Goal: Task Accomplishment & Management: Manage account settings

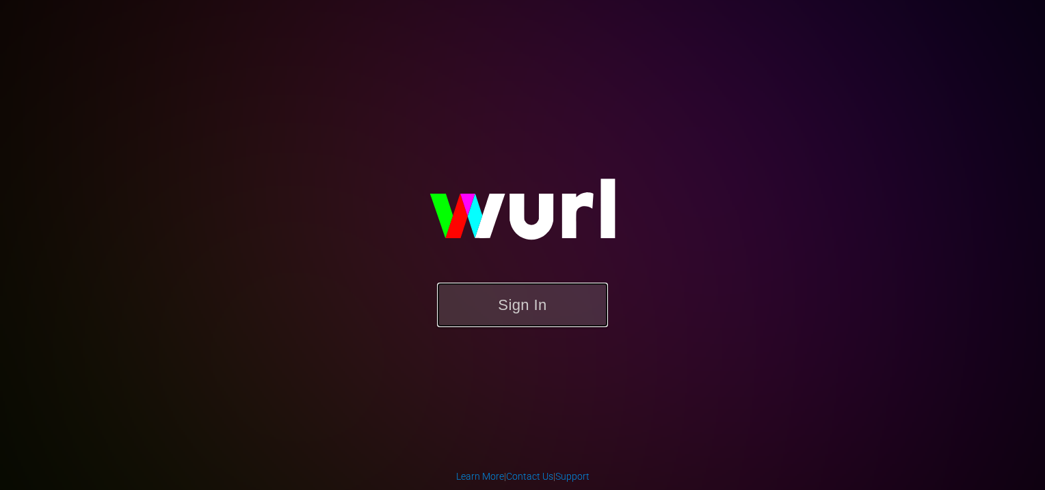
click at [488, 315] on button "Sign In" at bounding box center [522, 304] width 171 height 44
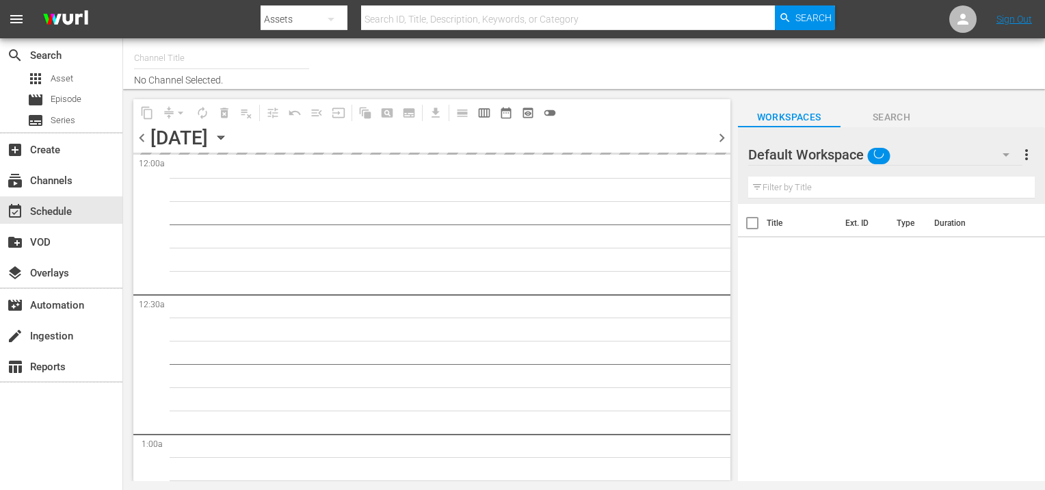
type input "Amasia (1236)"
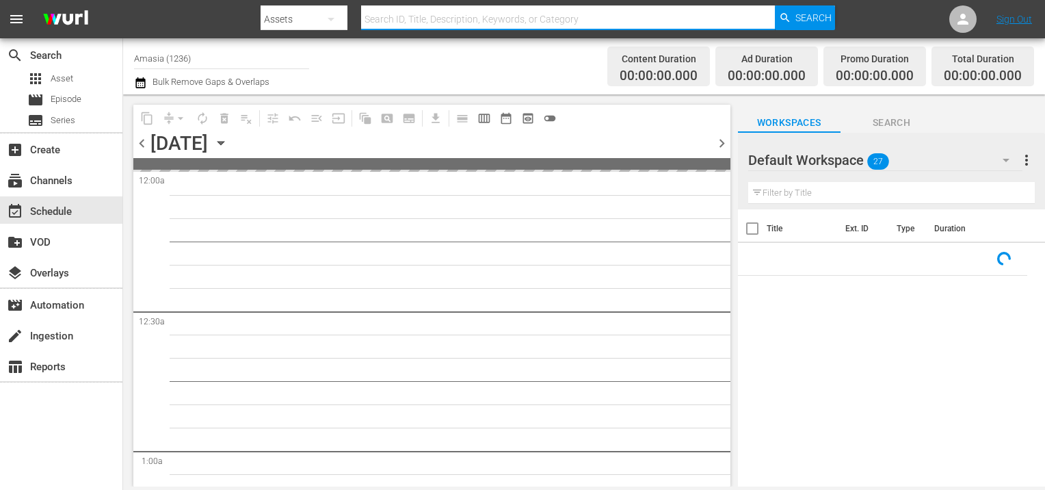
drag, startPoint x: 461, startPoint y: 16, endPoint x: 478, endPoint y: 7, distance: 19.3
click at [461, 16] on input "text" at bounding box center [568, 19] width 414 height 33
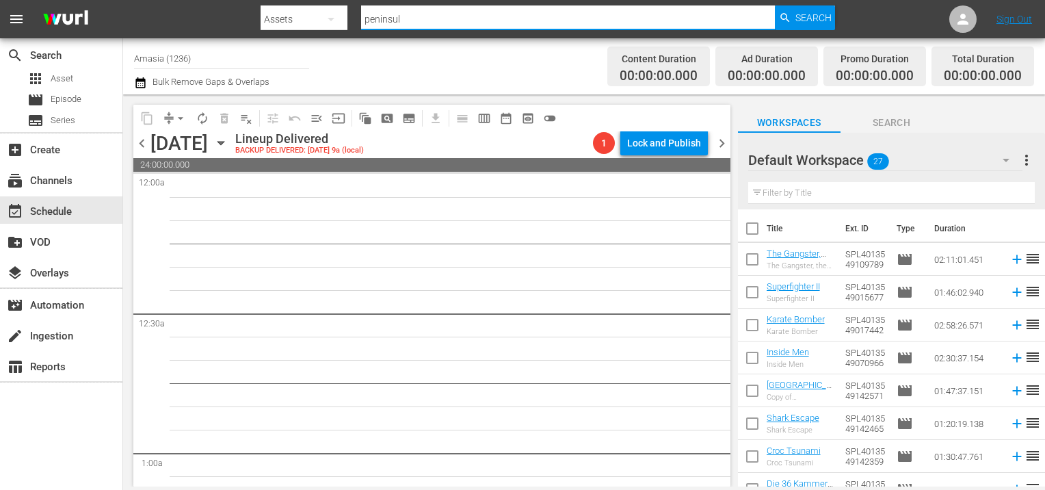
type input "peninsula"
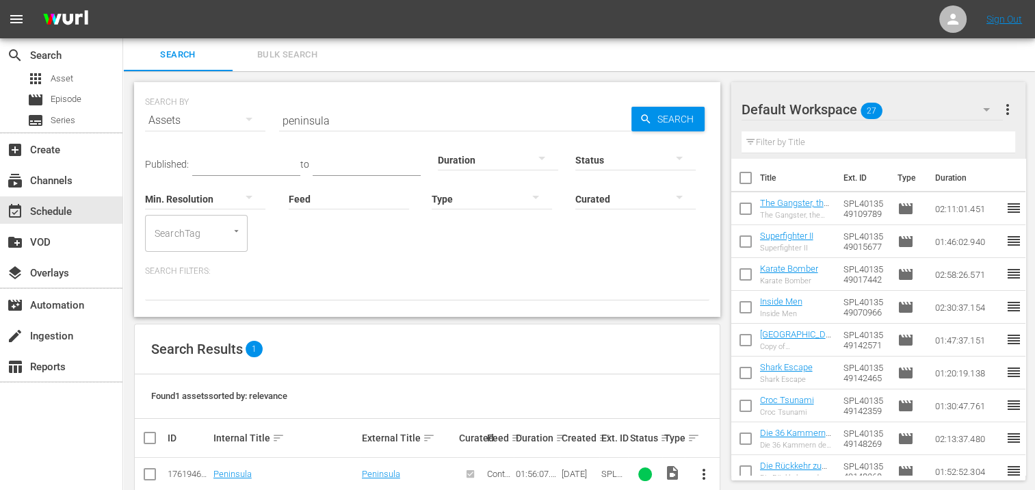
scroll to position [25, 0]
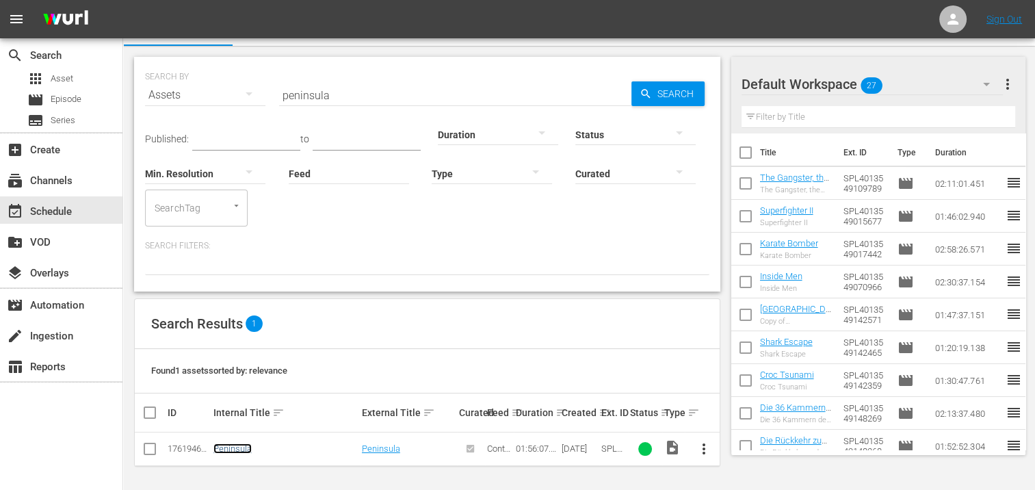
click at [233, 447] on link "Peninsula" at bounding box center [232, 448] width 38 height 10
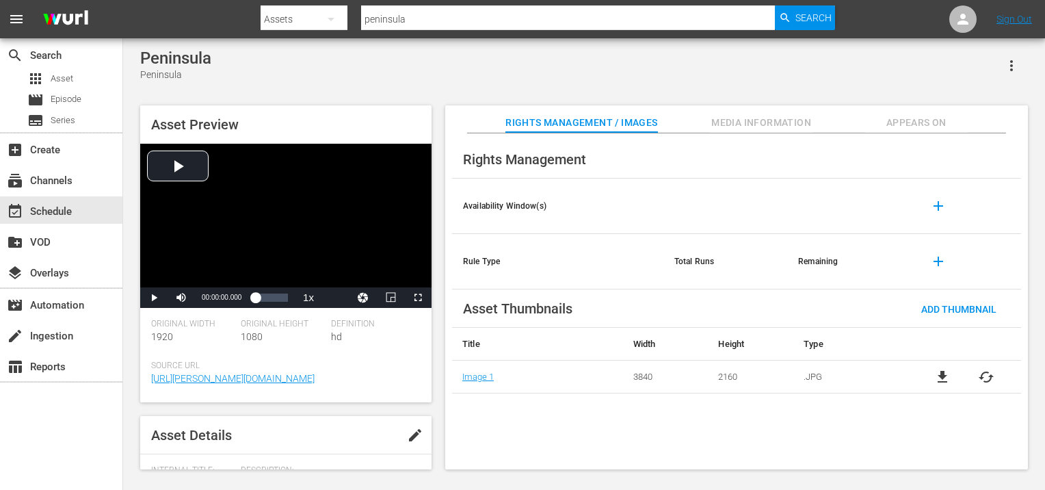
click at [773, 119] on span "Media Information" at bounding box center [761, 122] width 103 height 17
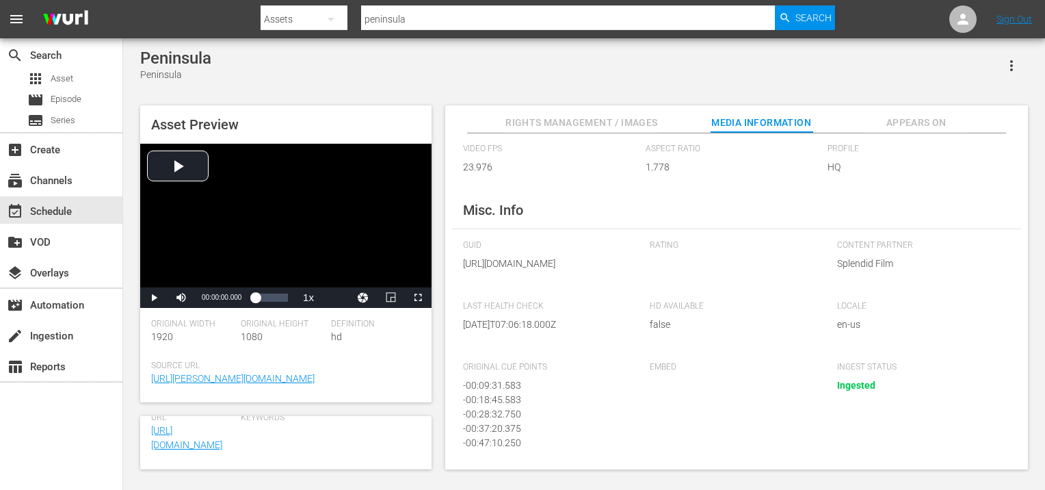
scroll to position [410, 0]
click at [624, 112] on button "Rights Management / Images" at bounding box center [581, 118] width 152 height 27
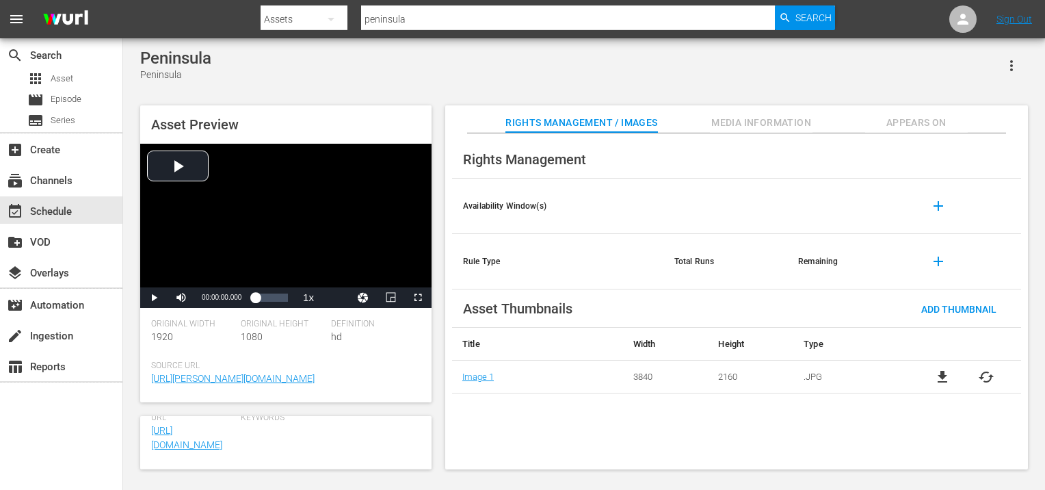
click at [520, 205] on th "Availability Window(s)" at bounding box center [557, 206] width 211 height 55
click at [911, 128] on span "Appears On" at bounding box center [916, 122] width 103 height 17
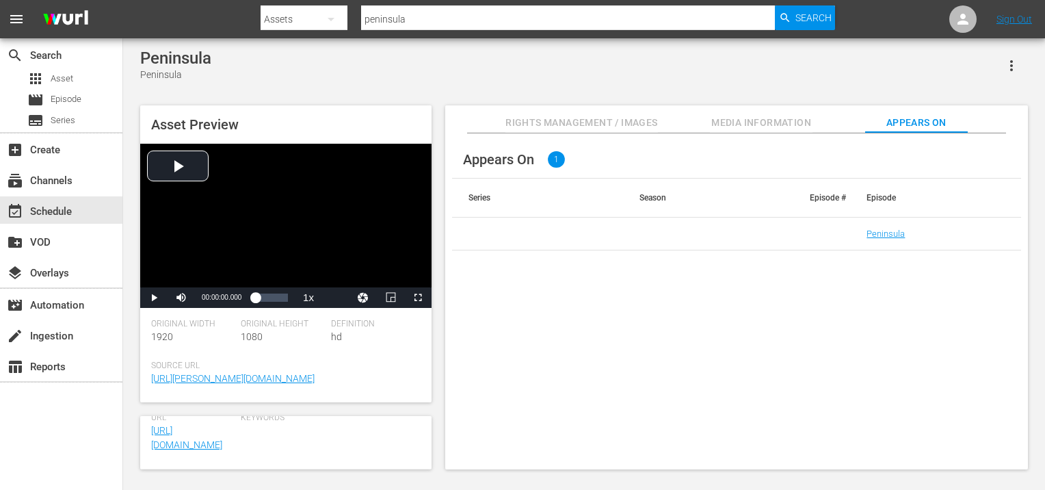
click at [594, 119] on span "Rights Management / Images" at bounding box center [581, 122] width 152 height 17
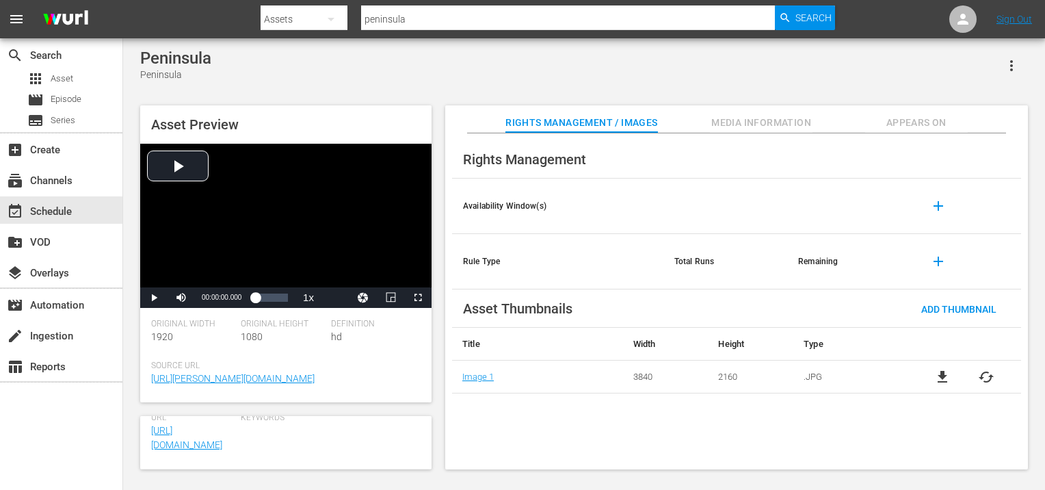
click at [516, 206] on th "Availability Window(s)" at bounding box center [557, 206] width 211 height 55
click at [938, 205] on span "add" at bounding box center [938, 206] width 16 height 16
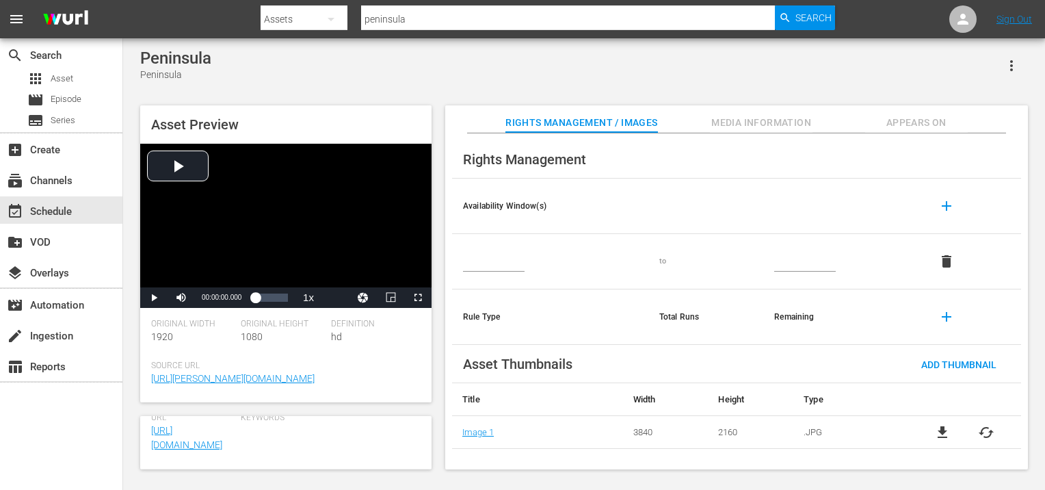
click at [520, 270] on input "text" at bounding box center [494, 261] width 62 height 21
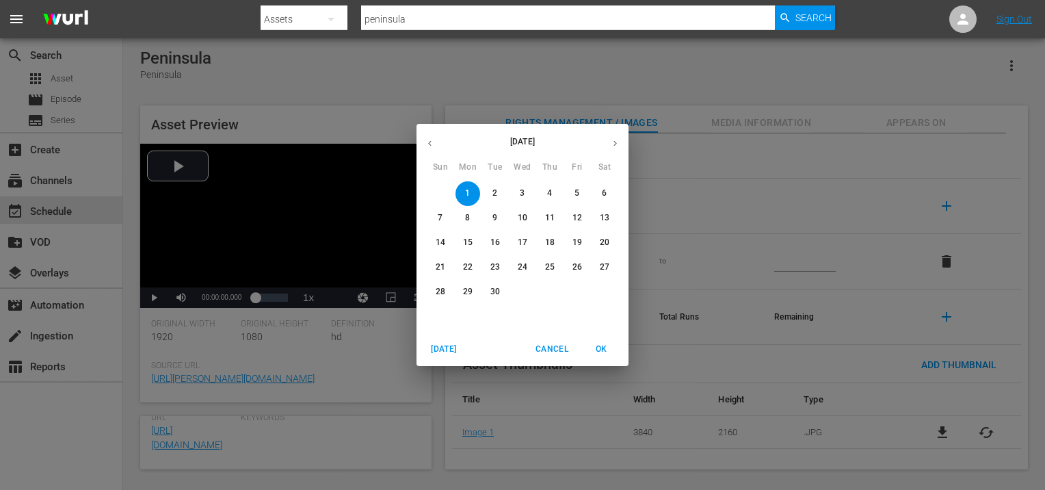
click at [671, 157] on div "September 2025 Sun Mon Tue Wed Thu Fri Sat 31 1 2 3 4 5 6 7 8 9 10 11 12 13 14 …" at bounding box center [522, 245] width 1045 height 490
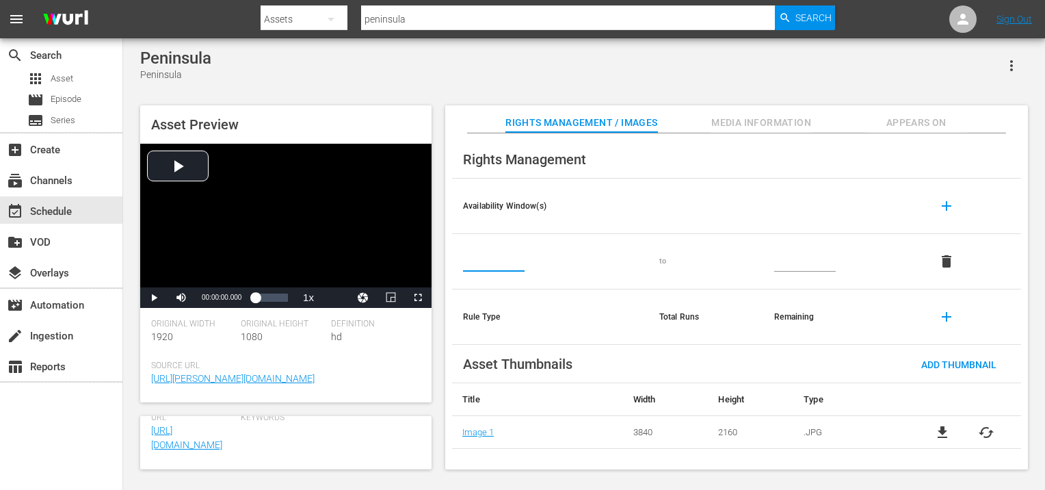
click at [952, 263] on span "delete" at bounding box center [946, 261] width 16 height 16
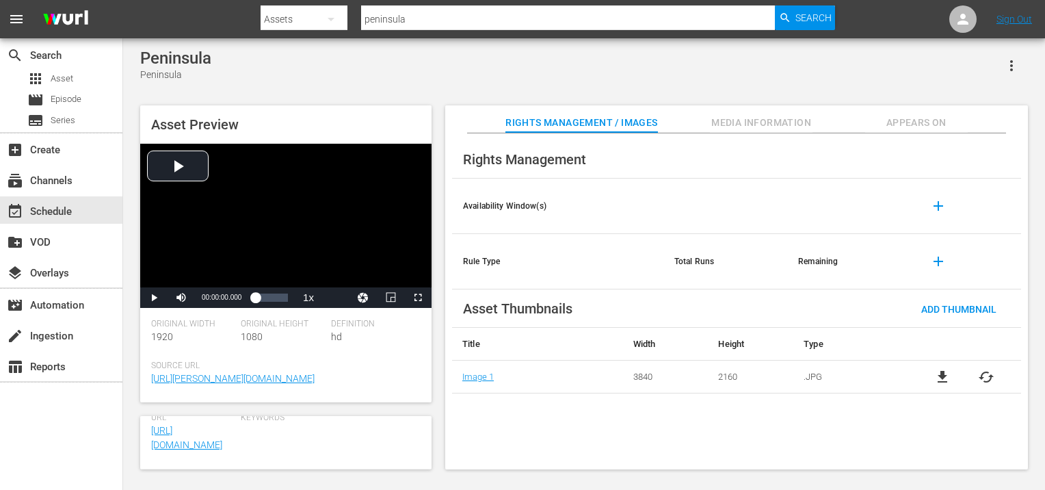
click at [796, 125] on span "Media Information" at bounding box center [761, 122] width 103 height 17
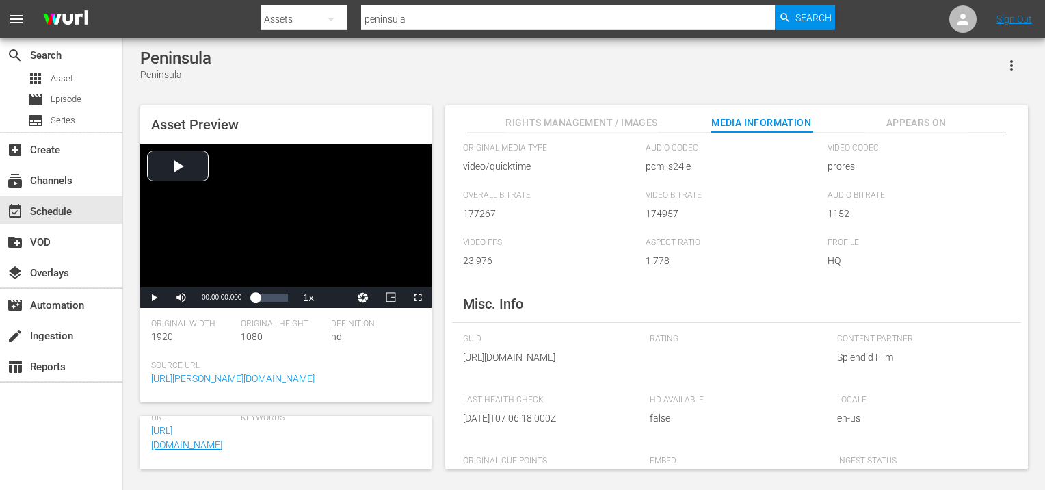
scroll to position [0, 0]
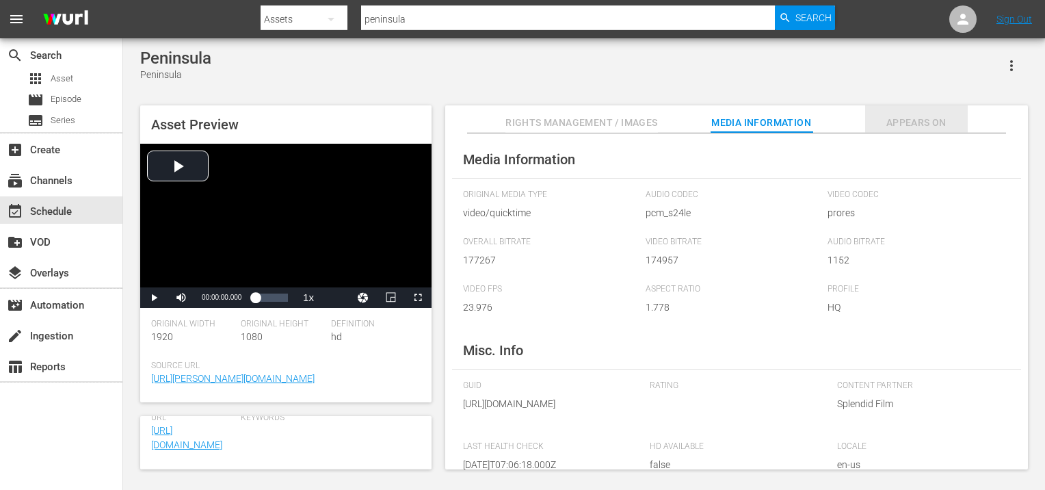
click at [900, 116] on span "Appears On" at bounding box center [916, 122] width 103 height 17
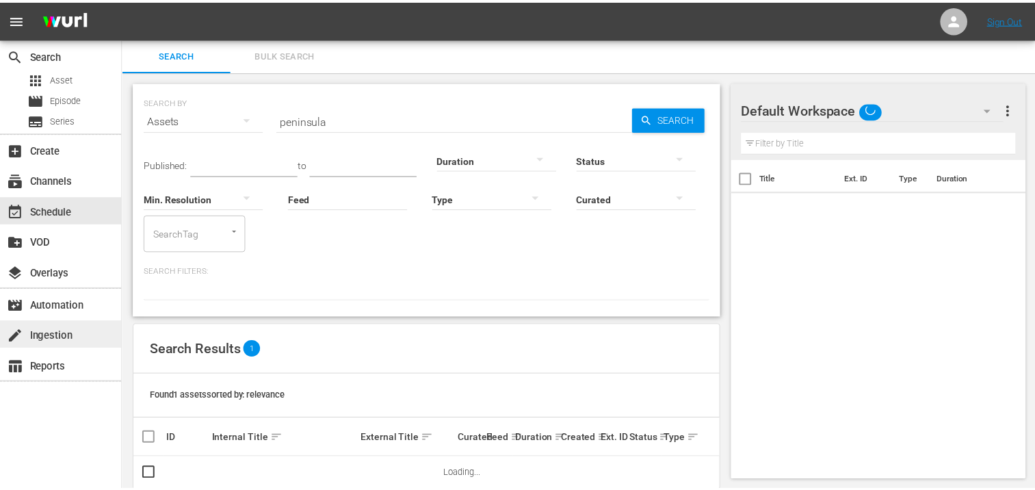
scroll to position [25, 0]
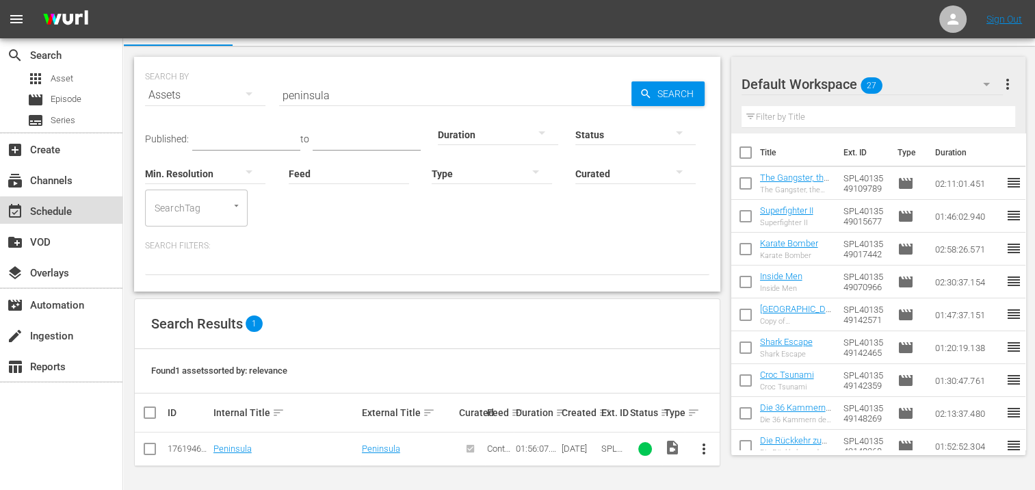
click at [81, 207] on div "event_available Schedule" at bounding box center [61, 209] width 122 height 27
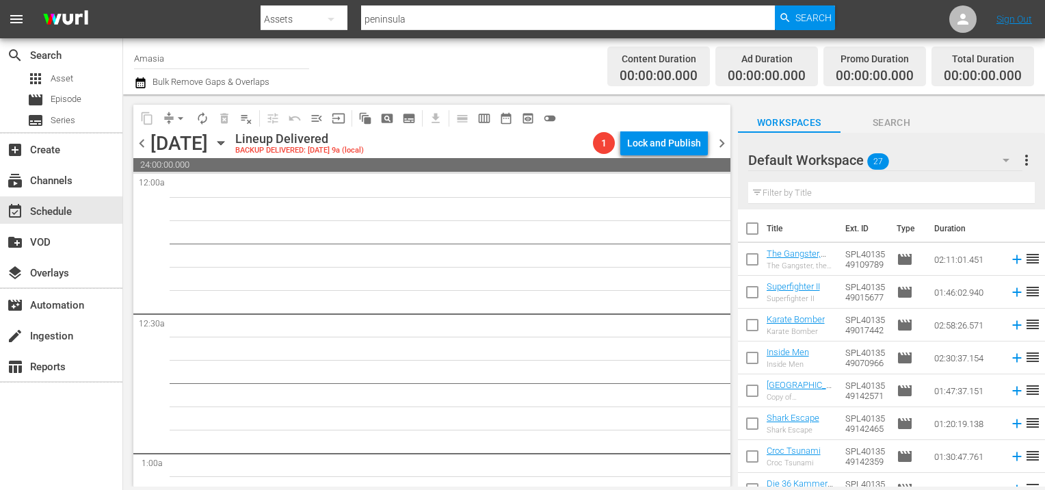
click at [436, 21] on input "peninsula" at bounding box center [568, 19] width 414 height 33
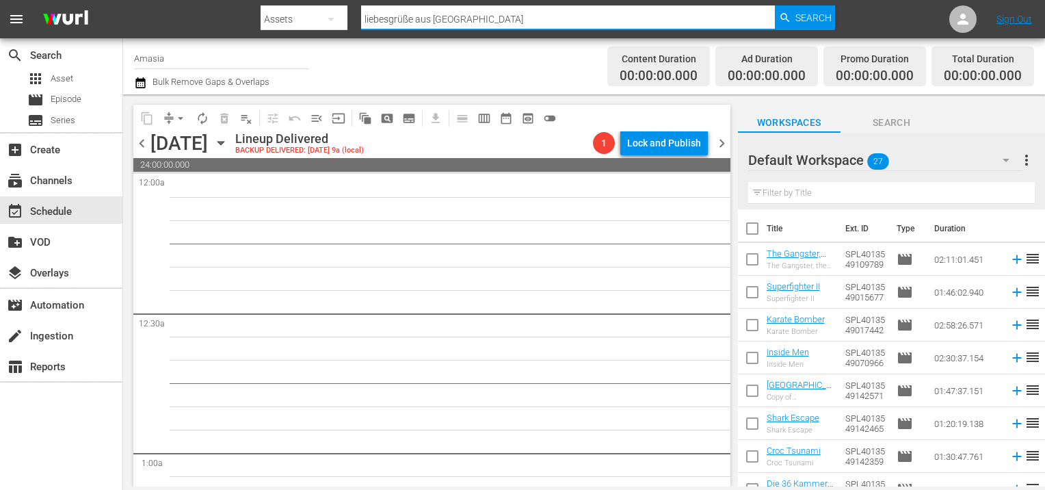
type input "liebesgrüße aus [GEOGRAPHIC_DATA]"
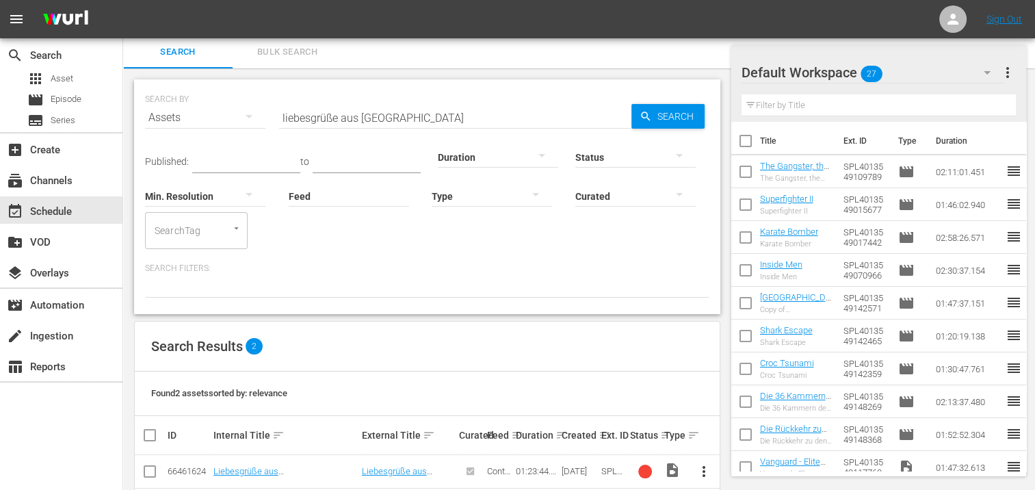
scroll to position [59, 0]
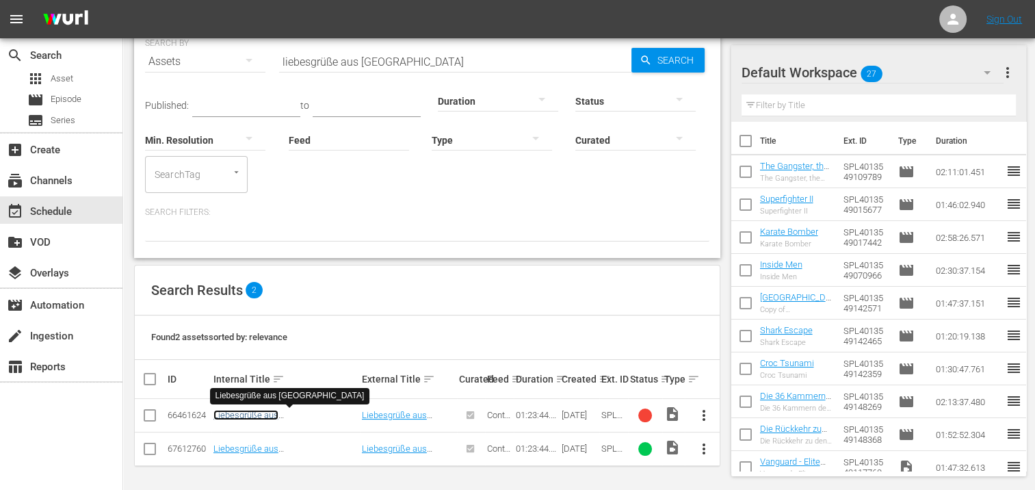
click at [281, 412] on link "Liebesgrüße aus [GEOGRAPHIC_DATA]" at bounding box center [254, 420] width 83 height 21
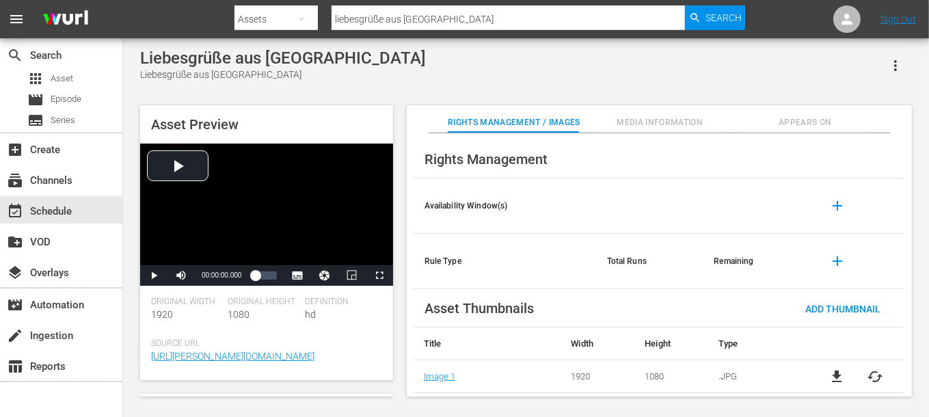
drag, startPoint x: 487, startPoint y: 92, endPoint x: 724, endPoint y: 46, distance: 241.7
click at [487, 92] on div "Liebesgrüße aus Peking Liebesgrüße aus Peking Asset Preview Video Player is loa…" at bounding box center [526, 219] width 786 height 341
click at [63, 14] on img at bounding box center [66, 19] width 66 height 32
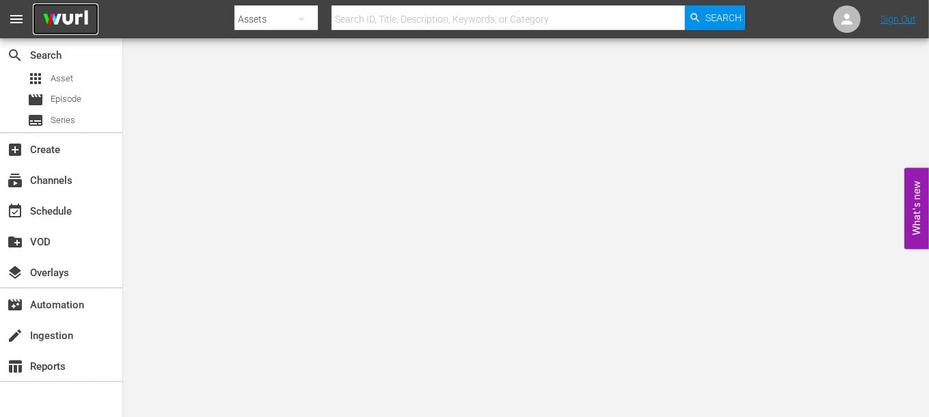
click at [93, 19] on img at bounding box center [66, 19] width 66 height 32
click at [70, 21] on img at bounding box center [66, 19] width 66 height 32
click at [71, 210] on div "event_available Schedule" at bounding box center [38, 209] width 77 height 12
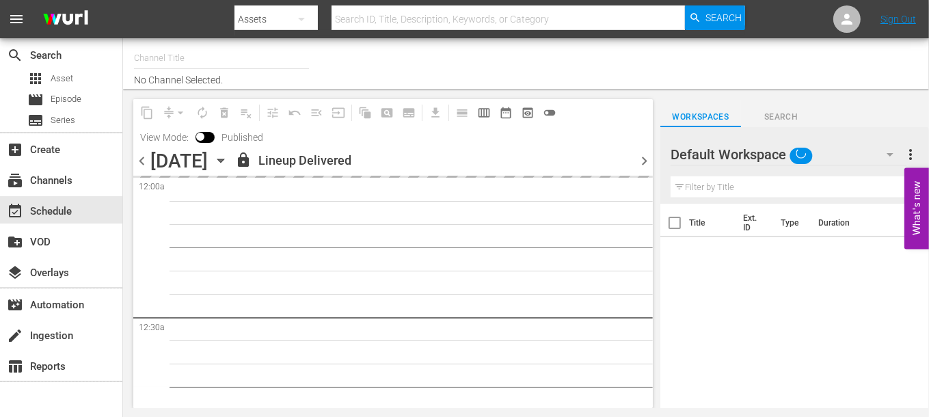
type input "Amasia (1236)"
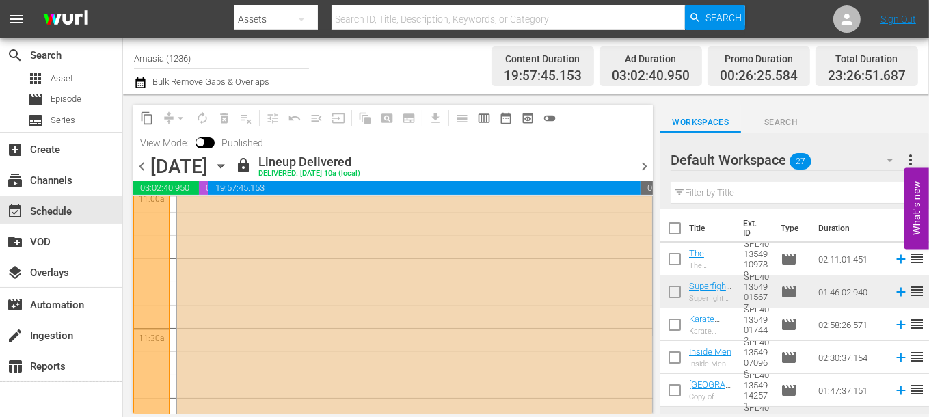
scroll to position [3351, 0]
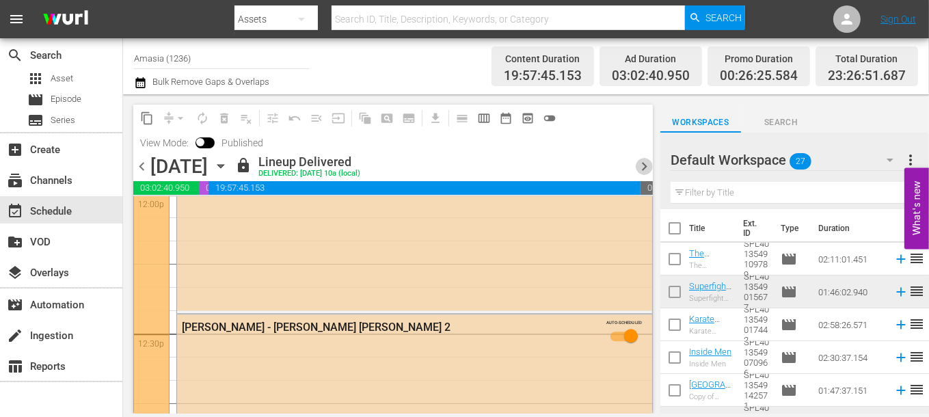
click at [644, 164] on span "chevron_right" at bounding box center [644, 166] width 17 height 17
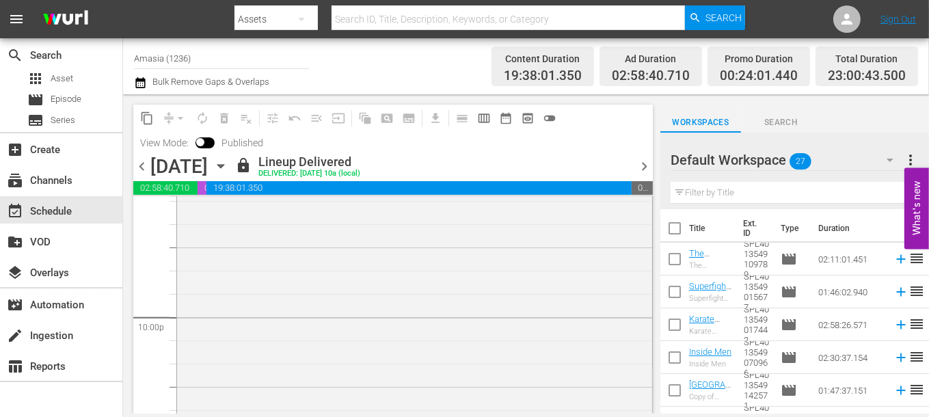
scroll to position [6135, 0]
click at [646, 162] on span "chevron_right" at bounding box center [644, 166] width 17 height 17
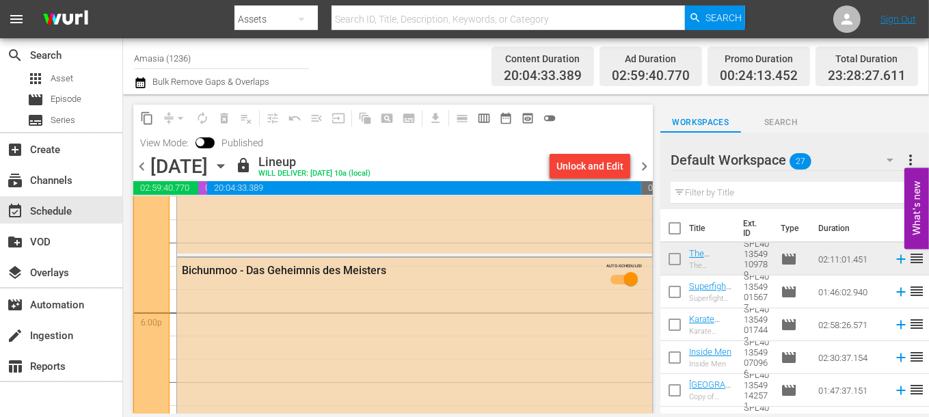
scroll to position [4839, 0]
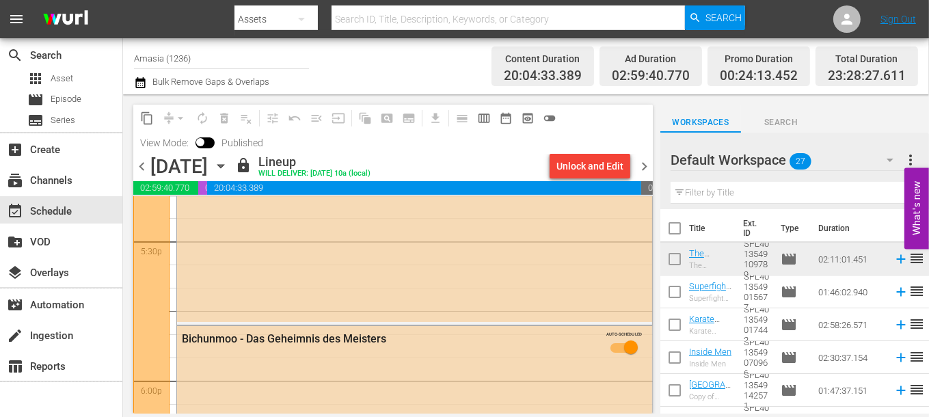
click at [650, 168] on span "chevron_right" at bounding box center [644, 166] width 17 height 17
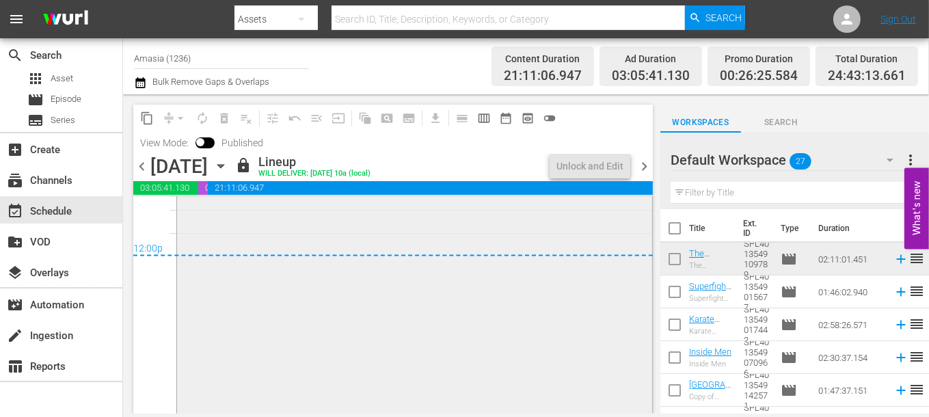
scroll to position [6749, 0]
click at [643, 166] on span "chevron_right" at bounding box center [644, 166] width 17 height 17
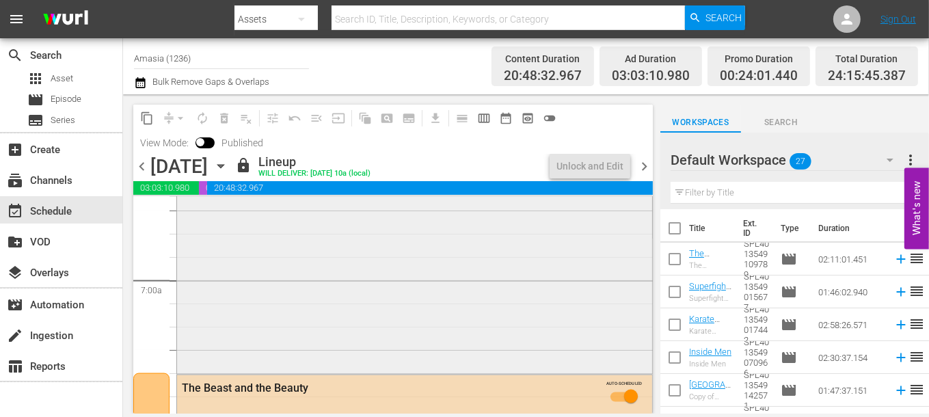
scroll to position [1893, 0]
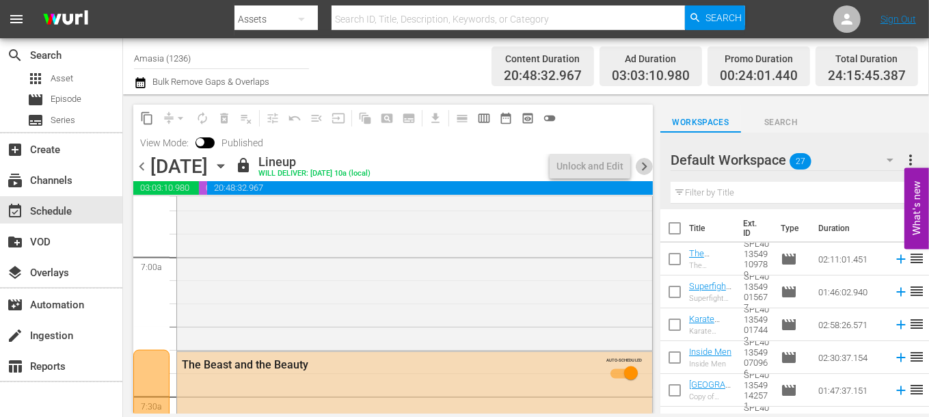
click at [641, 161] on span "chevron_right" at bounding box center [644, 166] width 17 height 17
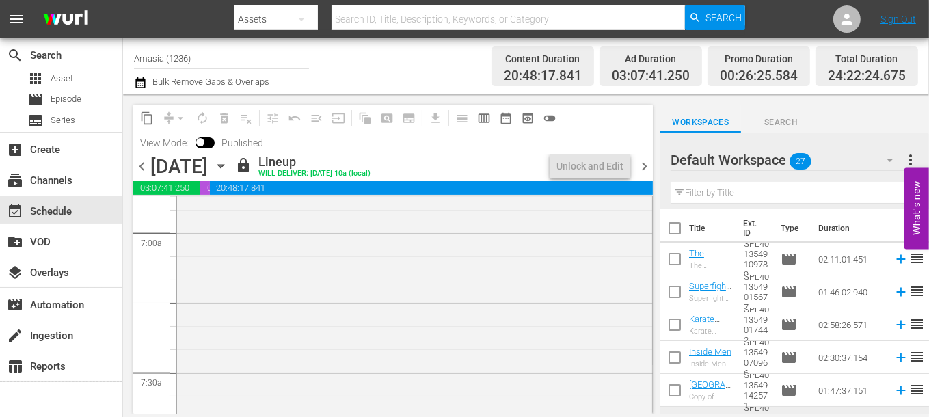
scroll to position [1871, 0]
click at [383, 64] on div "Channel Title Amasia (1236) Bulk Remove Gaps & Overlaps" at bounding box center [330, 66] width 393 height 49
click at [647, 166] on span "chevron_right" at bounding box center [644, 166] width 17 height 17
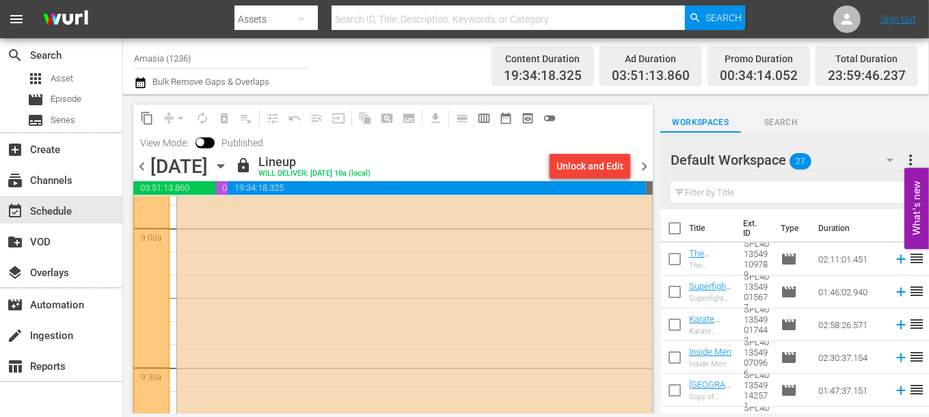
scroll to position [2001, 0]
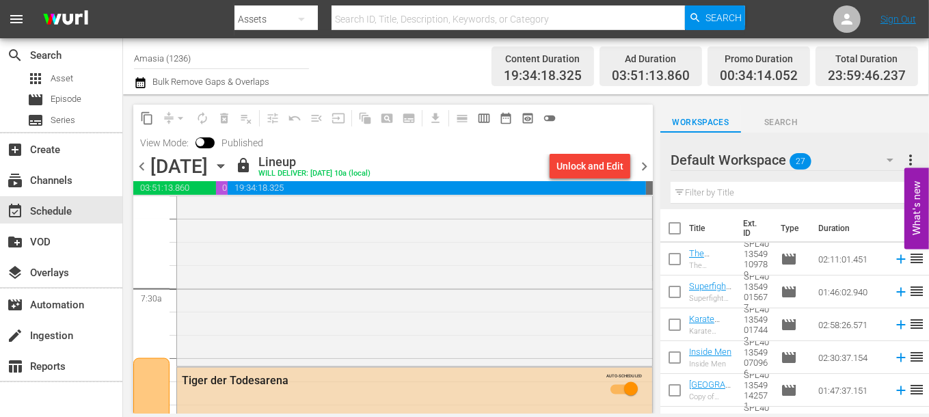
click at [646, 166] on span "chevron_right" at bounding box center [644, 166] width 17 height 17
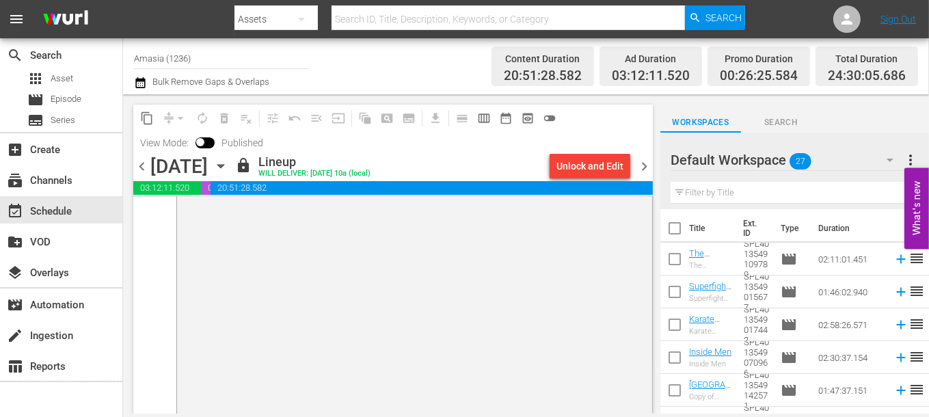
scroll to position [6949, 0]
click at [648, 170] on span "chevron_right" at bounding box center [644, 166] width 17 height 17
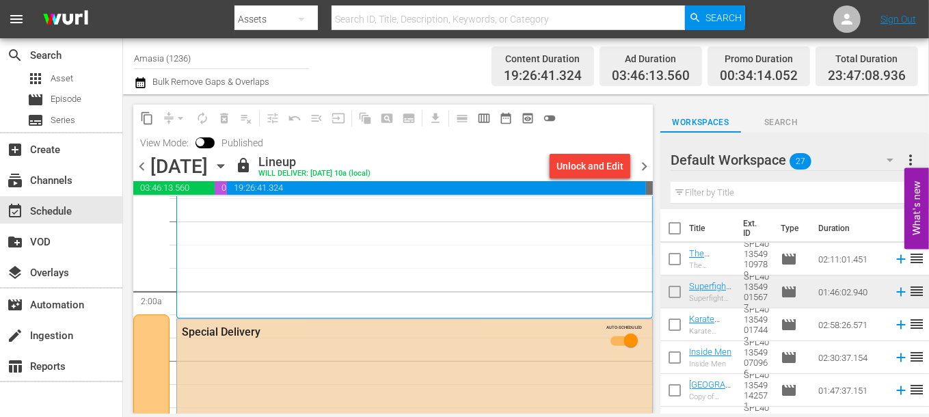
scroll to position [440, 0]
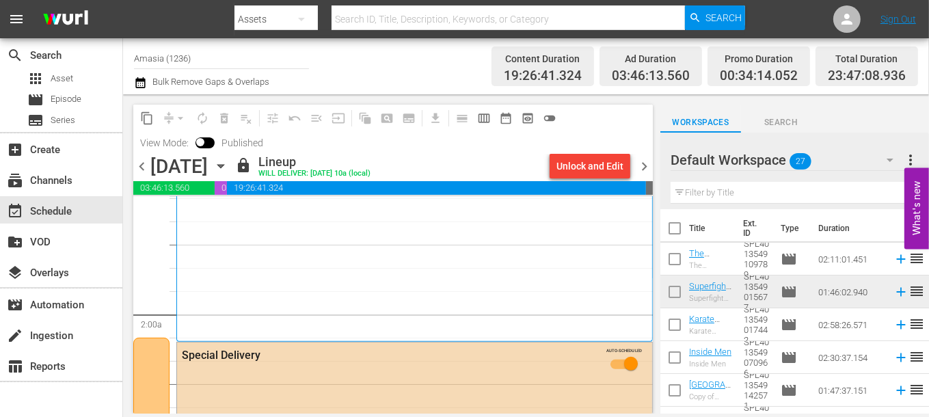
click at [648, 167] on span "chevron_right" at bounding box center [644, 166] width 17 height 17
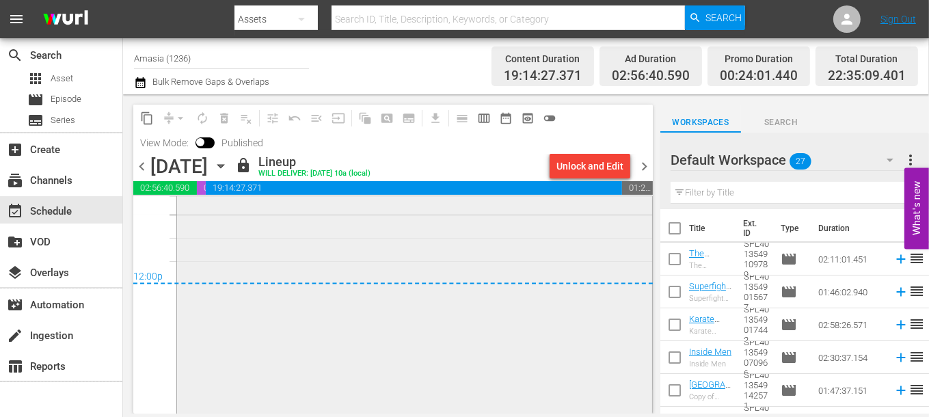
scroll to position [6612, 0]
click at [650, 165] on span "chevron_right" at bounding box center [644, 166] width 17 height 17
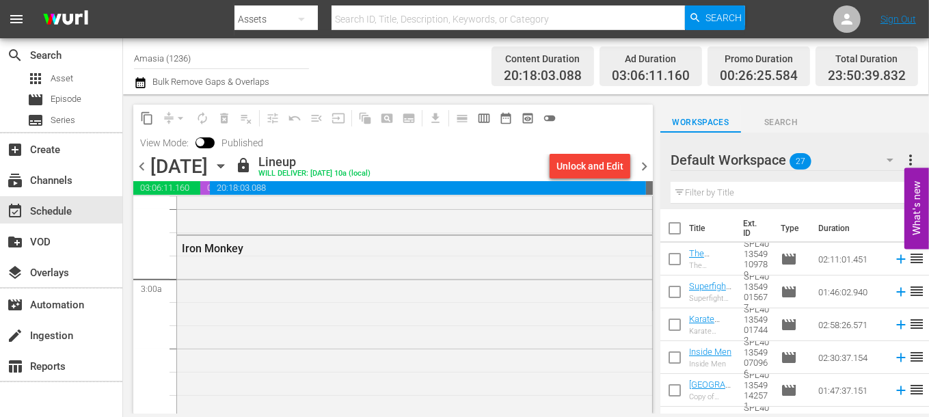
scroll to position [754, 0]
click at [646, 165] on span "chevron_right" at bounding box center [644, 166] width 17 height 17
click at [642, 168] on span "chevron_right" at bounding box center [644, 166] width 17 height 17
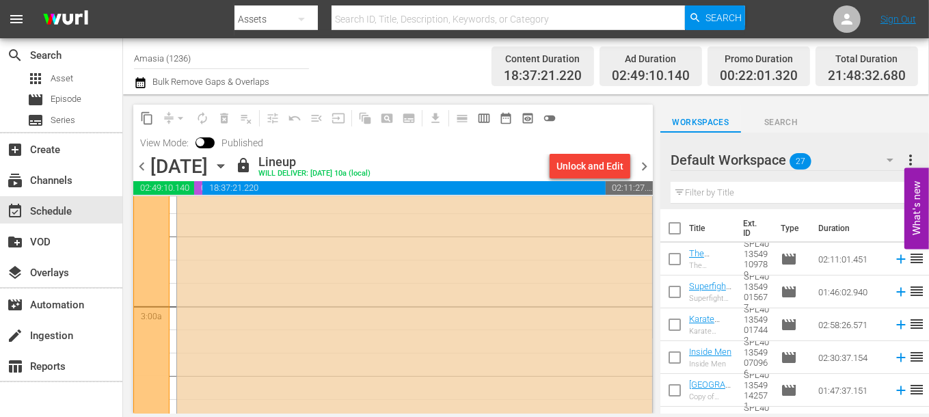
scroll to position [566, 0]
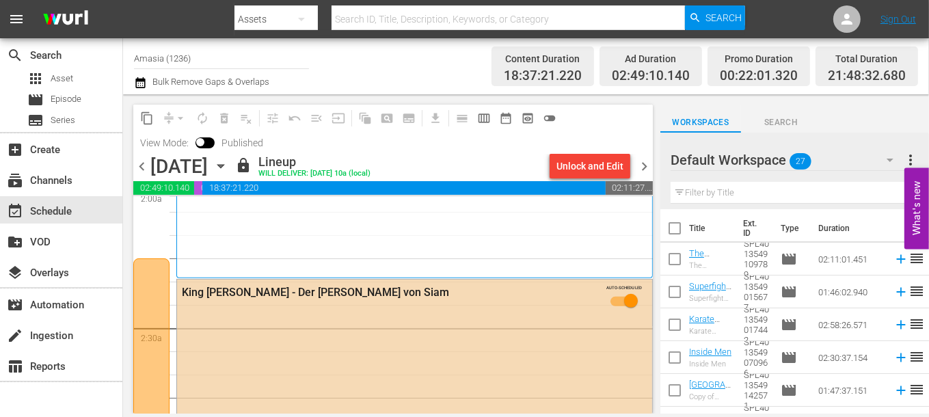
click at [648, 169] on span "chevron_right" at bounding box center [644, 166] width 17 height 17
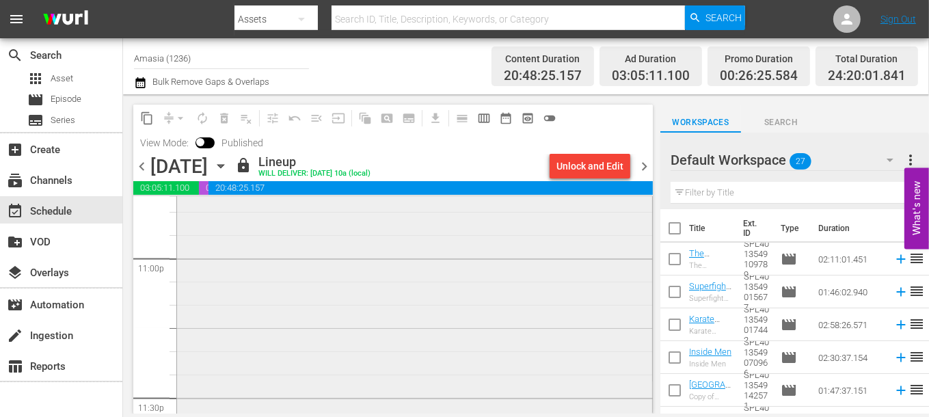
scroll to position [6610, 0]
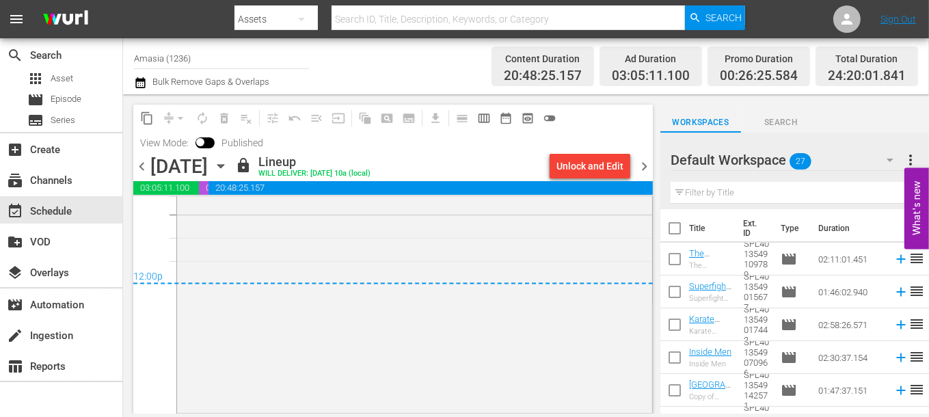
click at [652, 163] on span "chevron_right" at bounding box center [644, 166] width 17 height 17
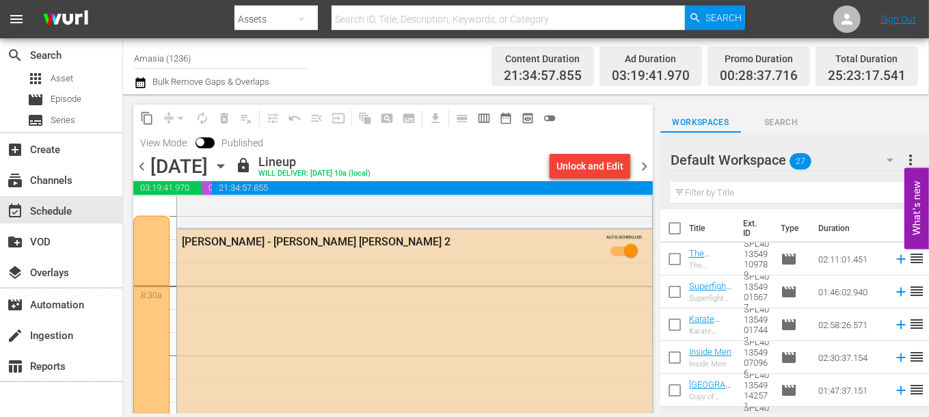
scroll to position [2096, 0]
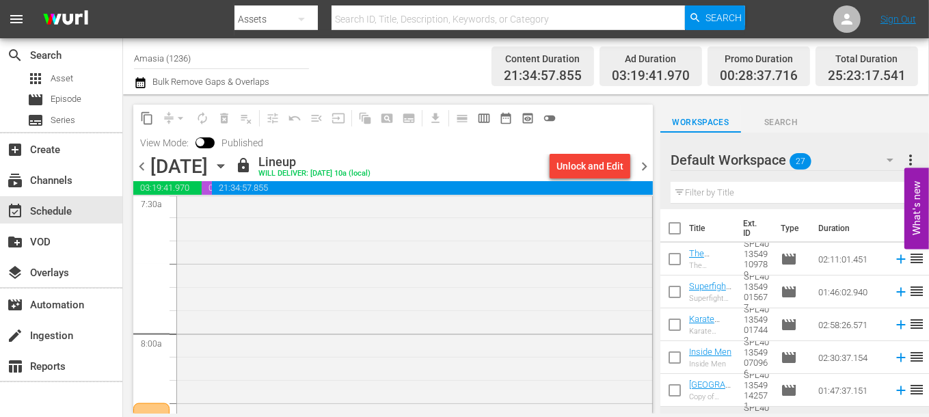
click at [642, 160] on span "chevron_right" at bounding box center [644, 166] width 17 height 17
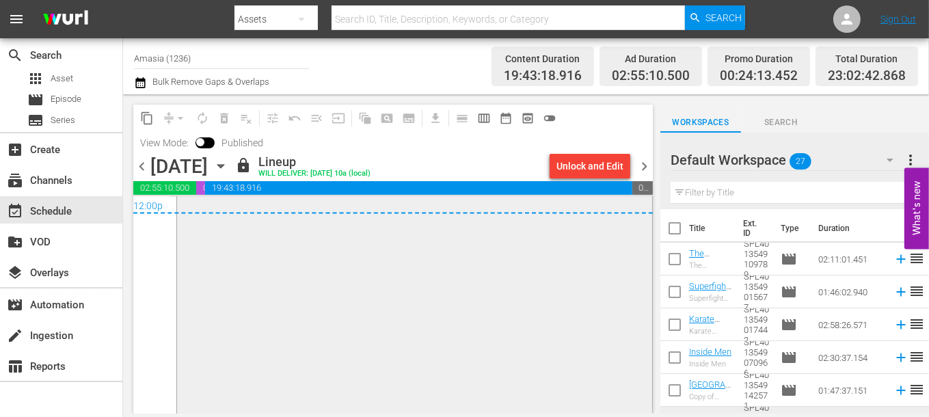
scroll to position [6731, 0]
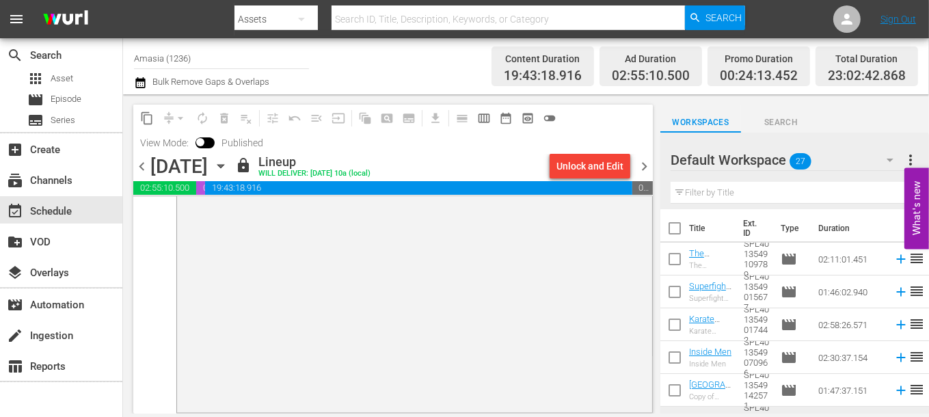
click at [646, 166] on span "chevron_right" at bounding box center [644, 166] width 17 height 17
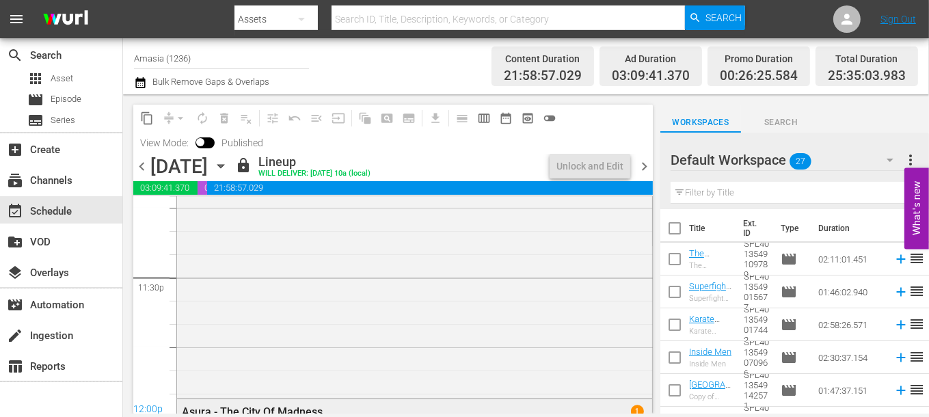
scroll to position [6731, 0]
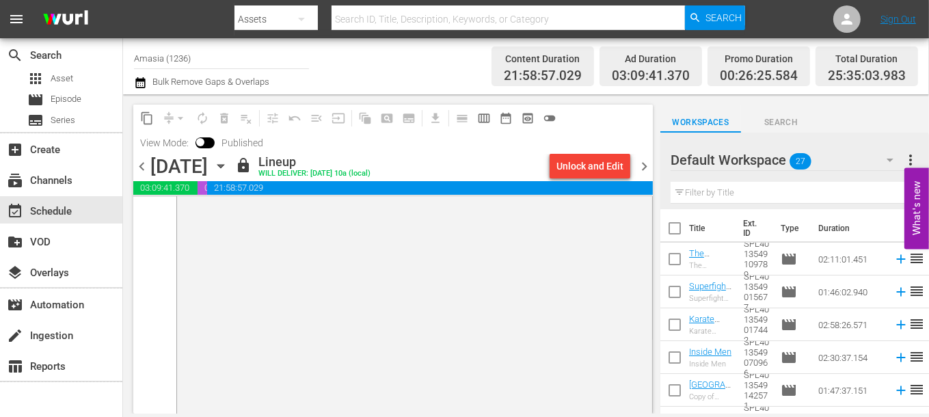
click at [432, 93] on div "Channel Title Amasia (1236) Bulk Remove Gaps & Overlaps Content Duration 21:58:…" at bounding box center [526, 66] width 806 height 56
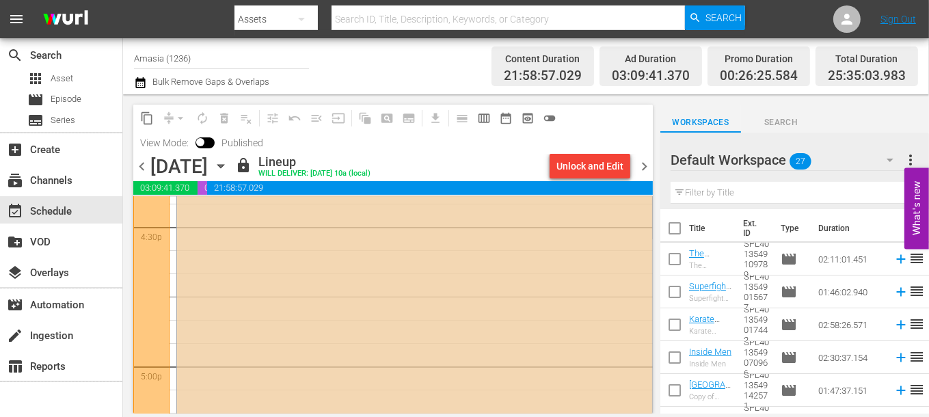
scroll to position [4369, 0]
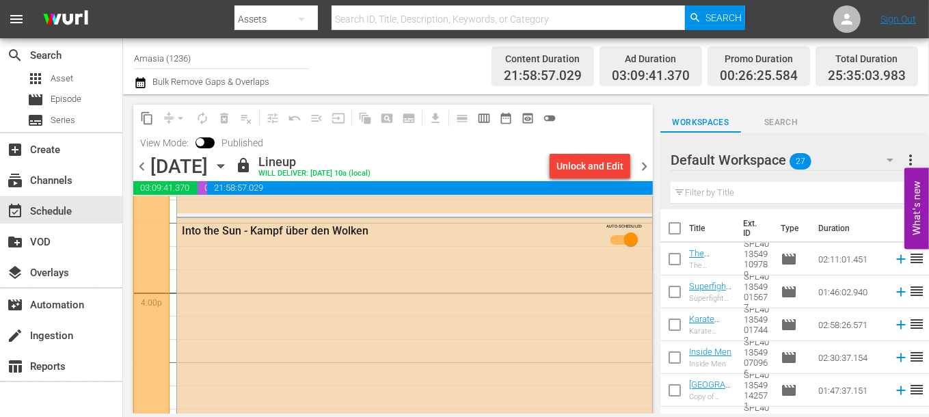
click at [651, 172] on span "chevron_right" at bounding box center [644, 166] width 17 height 17
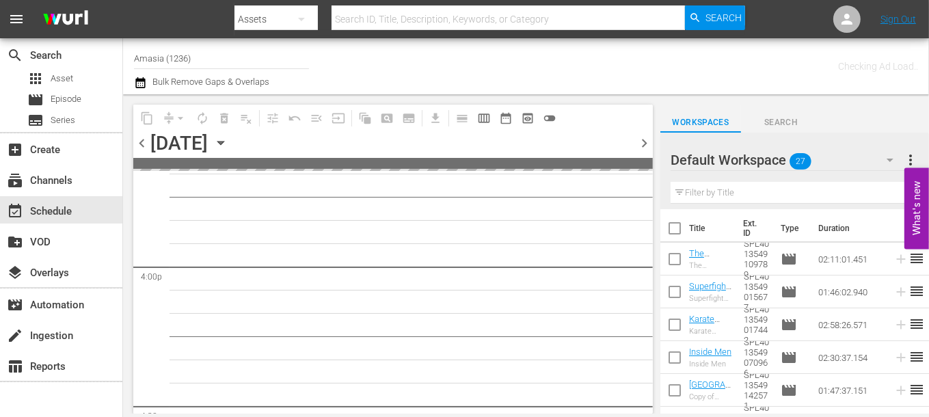
scroll to position [4509, 0]
click at [444, 23] on input "text" at bounding box center [509, 19] width 354 height 33
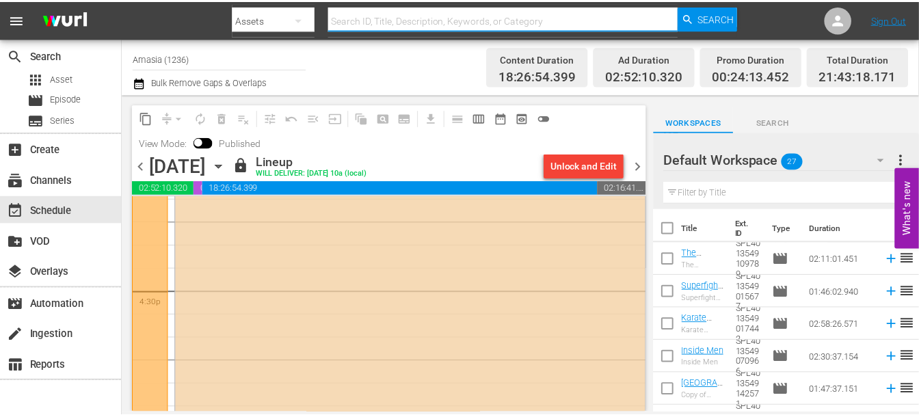
scroll to position [4393, 0]
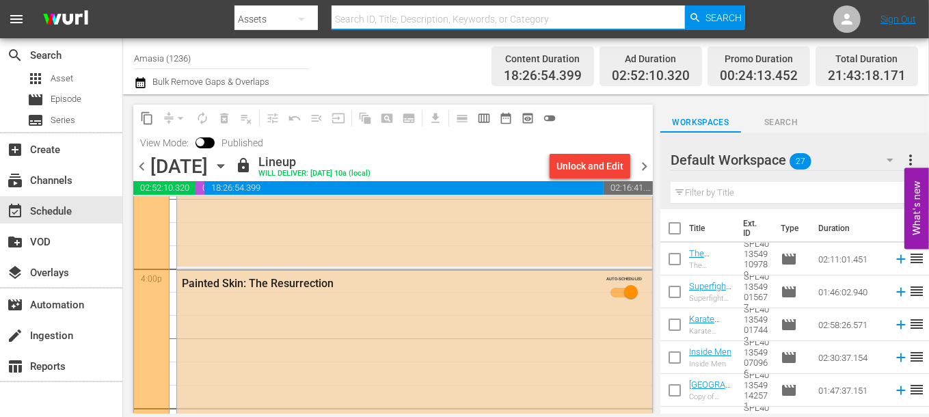
click at [553, 21] on input "text" at bounding box center [509, 19] width 354 height 33
type input "liebesgrüße aus [GEOGRAPHIC_DATA]"
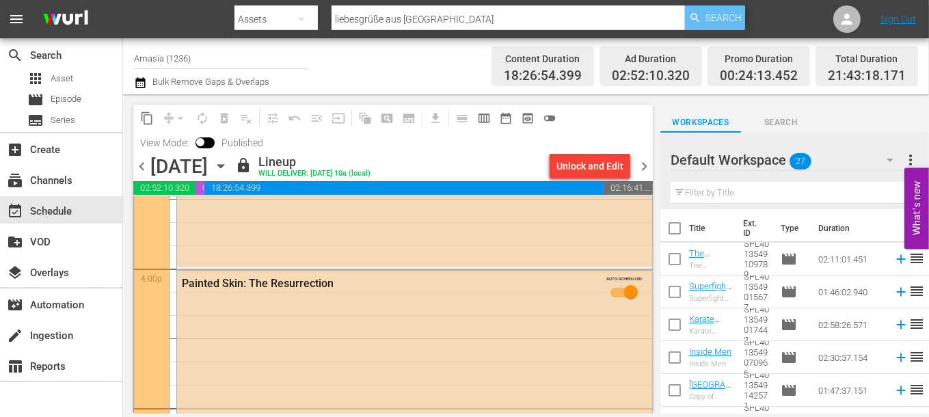
click at [724, 17] on span "Search" at bounding box center [724, 17] width 36 height 25
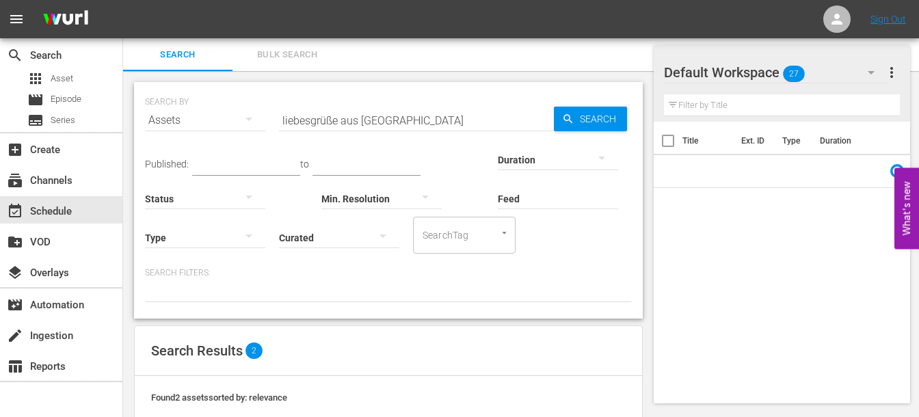
scroll to position [134, 0]
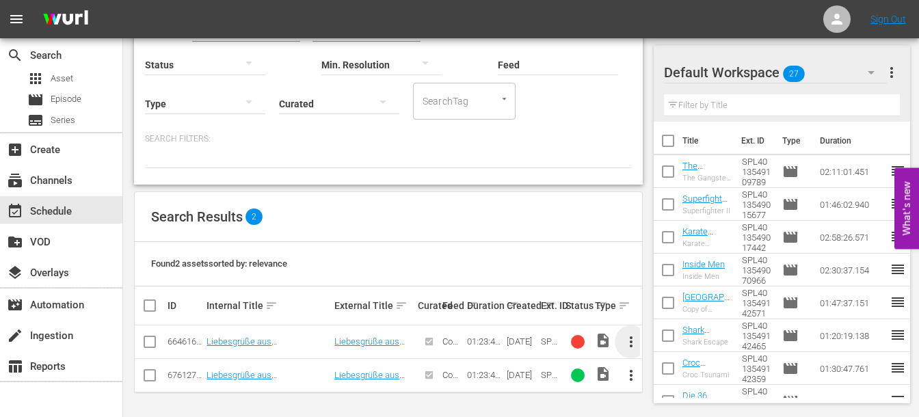
click at [635, 341] on span "more_vert" at bounding box center [631, 342] width 16 height 16
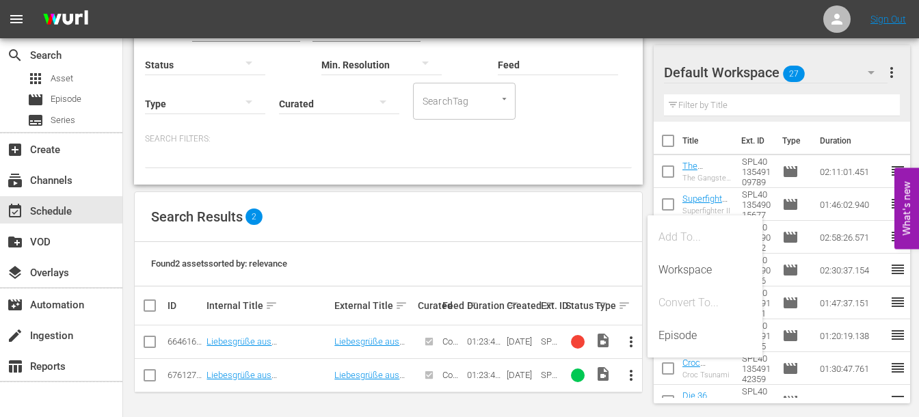
click at [531, 201] on div "Search Results 2" at bounding box center [388, 217] width 507 height 50
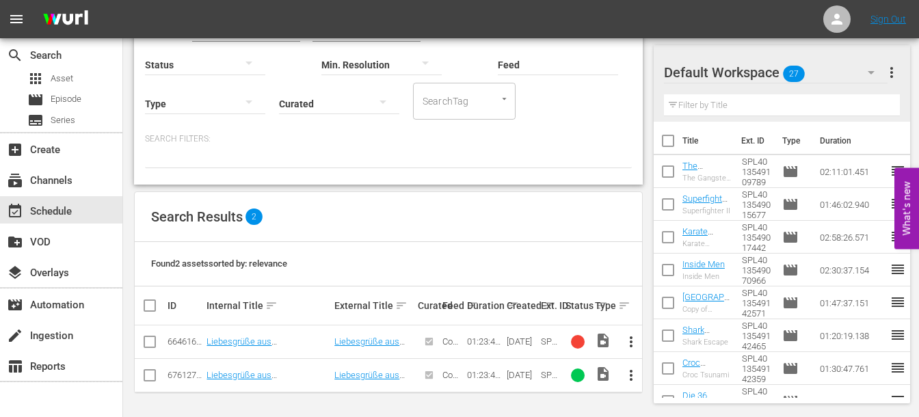
click at [157, 300] on input "checkbox" at bounding box center [155, 306] width 27 height 16
checkbox input "true"
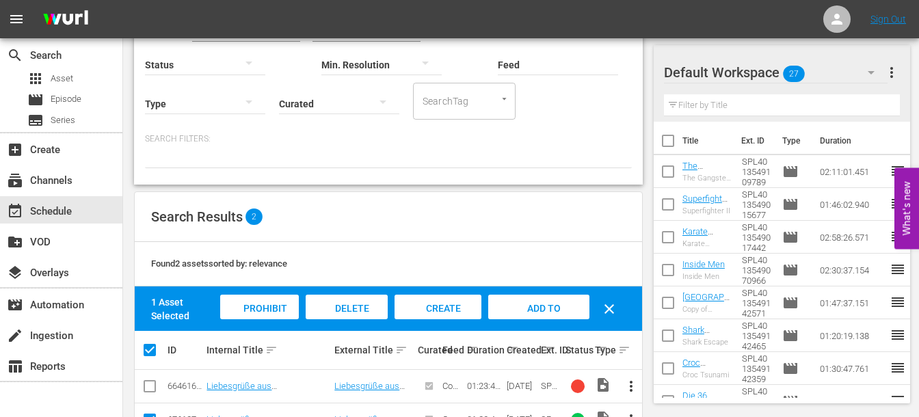
scroll to position [178, 0]
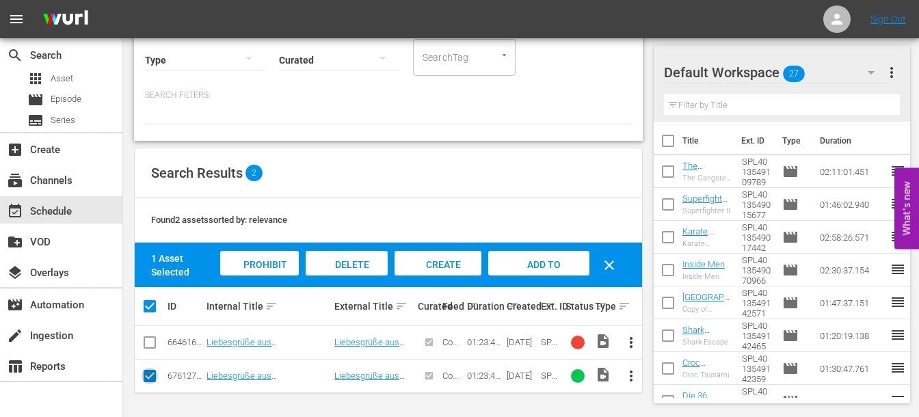
click at [151, 371] on input "checkbox" at bounding box center [150, 379] width 16 height 16
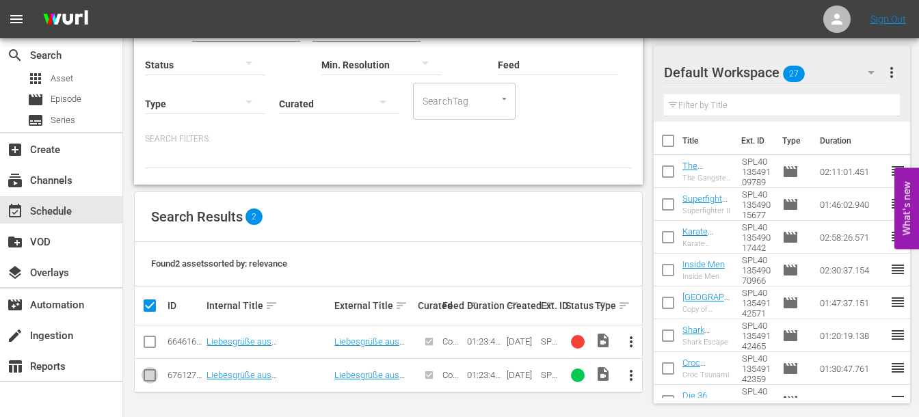
click at [146, 373] on input "checkbox" at bounding box center [150, 378] width 16 height 16
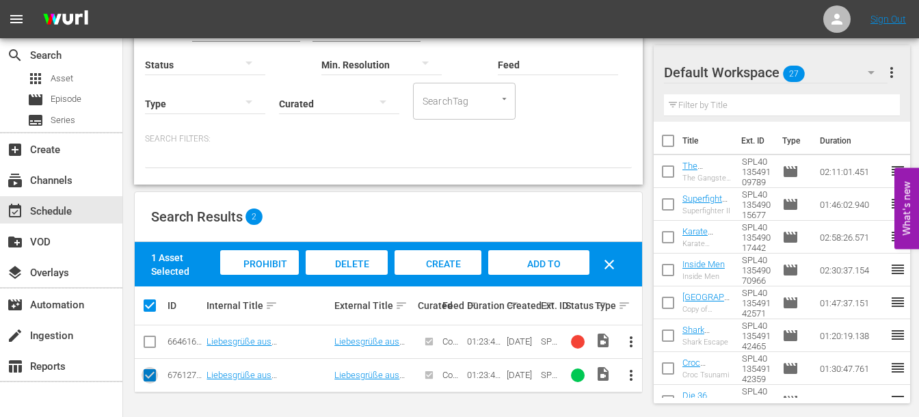
click at [153, 378] on input "checkbox" at bounding box center [150, 378] width 16 height 16
checkbox input "false"
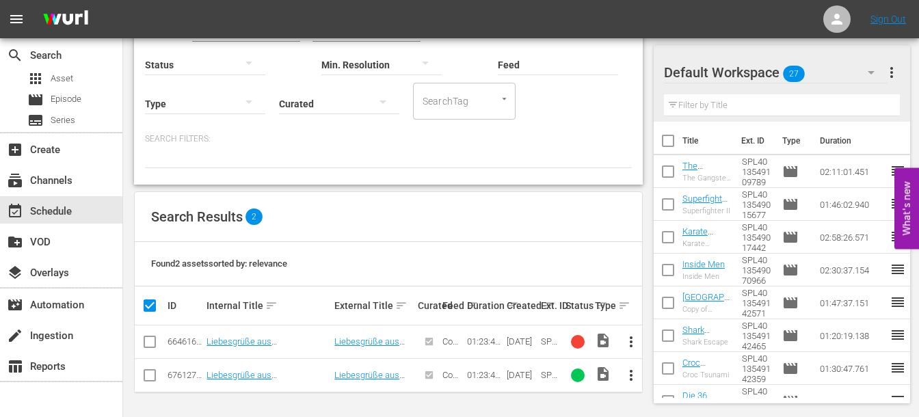
click at [150, 303] on input "checkbox" at bounding box center [155, 306] width 27 height 16
checkbox input "true"
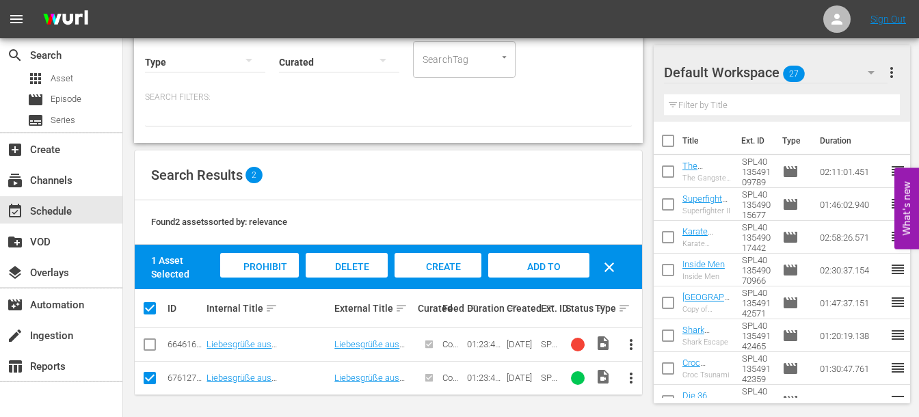
scroll to position [178, 0]
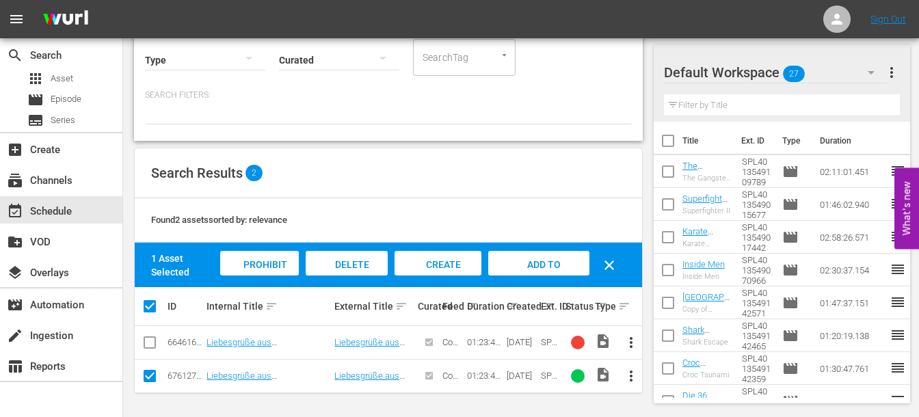
click at [149, 371] on input "checkbox" at bounding box center [150, 379] width 16 height 16
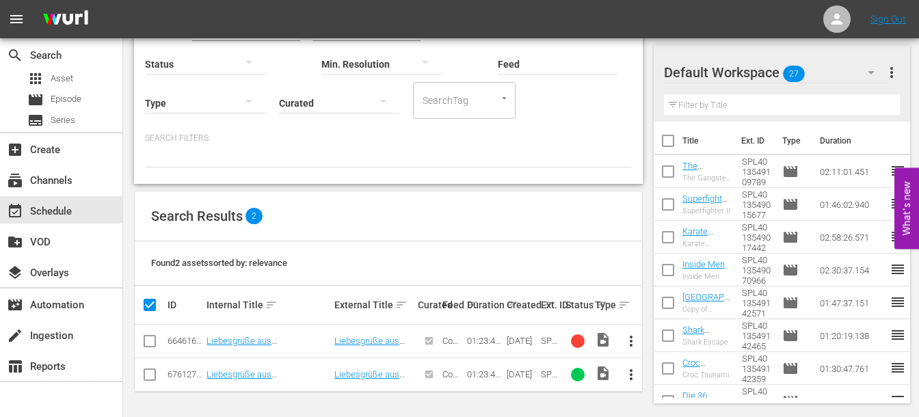
scroll to position [134, 0]
click at [149, 371] on input "checkbox" at bounding box center [150, 378] width 16 height 16
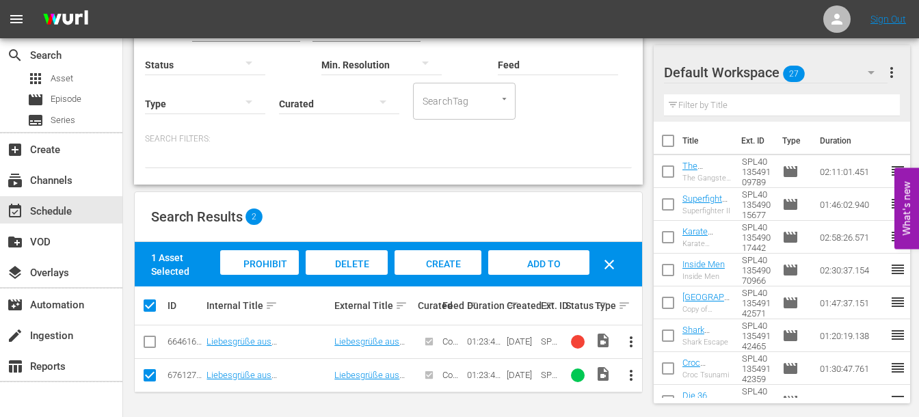
click at [148, 373] on input "checkbox" at bounding box center [150, 378] width 16 height 16
checkbox input "false"
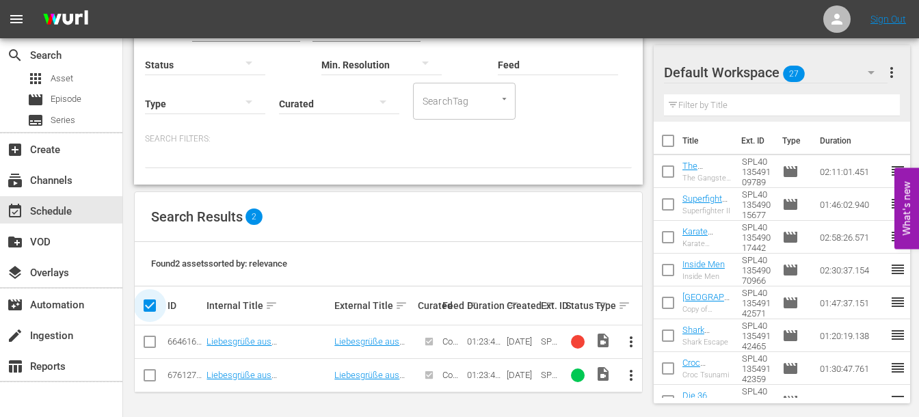
click at [150, 306] on input "checkbox" at bounding box center [155, 306] width 27 height 16
click at [150, 301] on input "checkbox" at bounding box center [155, 306] width 27 height 16
checkbox input "true"
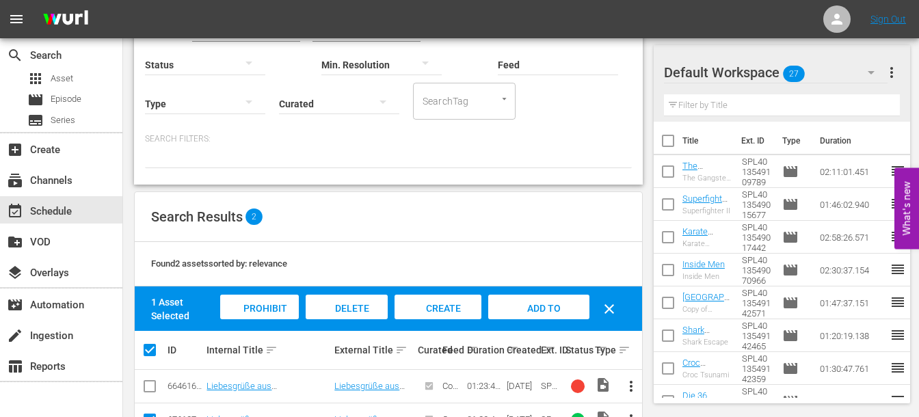
scroll to position [178, 0]
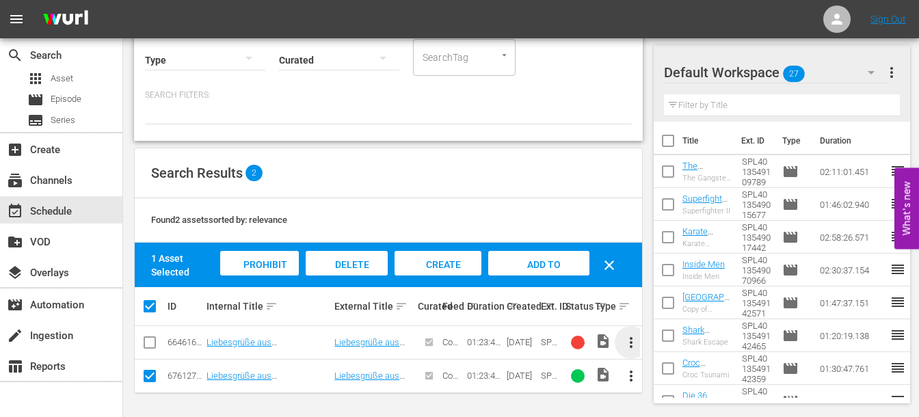
click at [636, 335] on span "more_vert" at bounding box center [631, 342] width 16 height 16
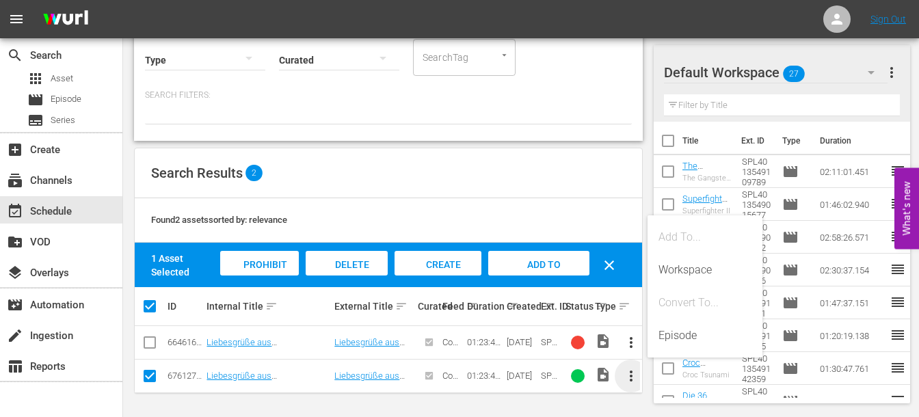
click at [632, 372] on span "more_vert" at bounding box center [631, 376] width 16 height 16
click at [629, 345] on span "more_vert" at bounding box center [631, 342] width 16 height 16
click at [558, 406] on div "SEARCH BY Search By Assets Search ID, Title, Description, Keywords, or Category…" at bounding box center [388, 155] width 531 height 525
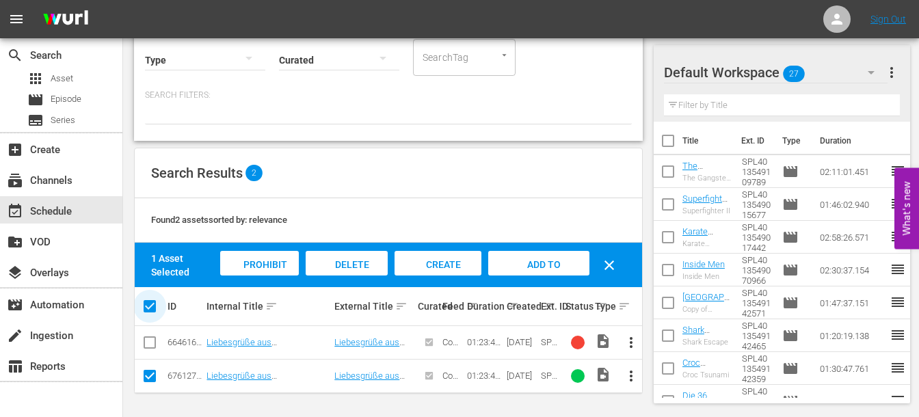
click at [159, 306] on input "checkbox" at bounding box center [155, 306] width 27 height 16
checkbox input "false"
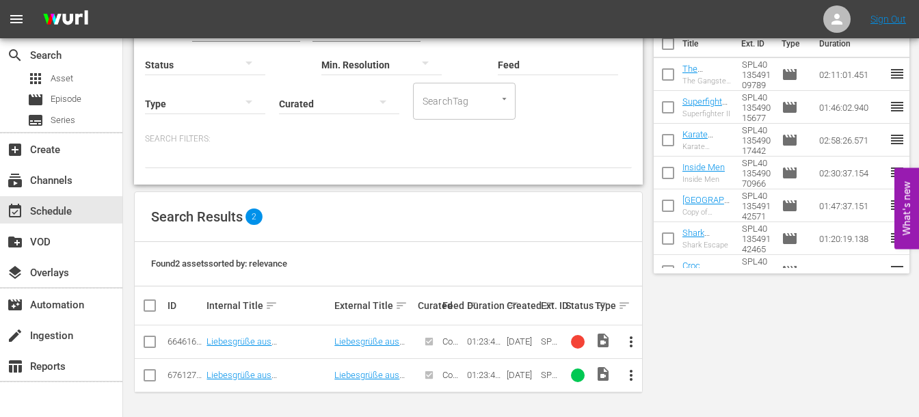
scroll to position [0, 0]
